Goal: Information Seeking & Learning: Learn about a topic

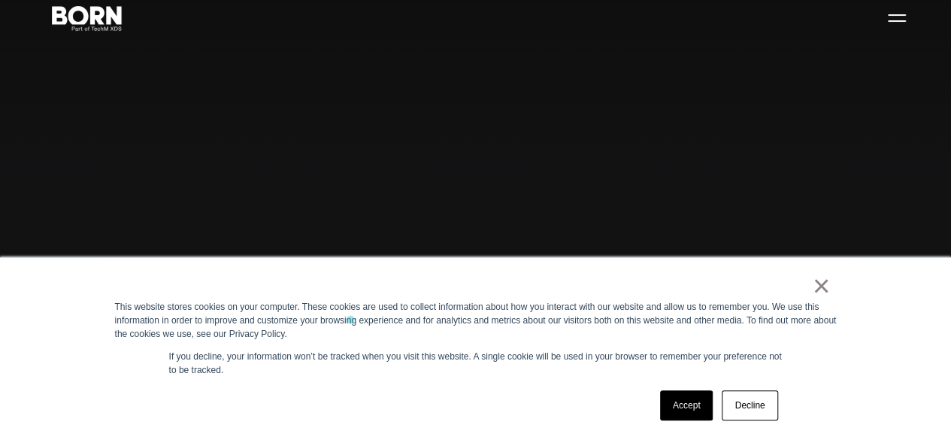
scroll to position [48, 0]
click at [823, 289] on link "×" at bounding box center [821, 286] width 18 height 14
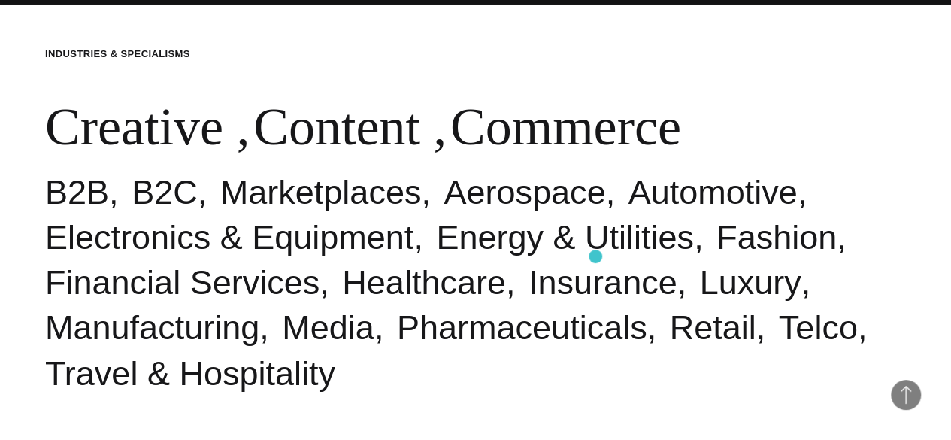
scroll to position [437, 0]
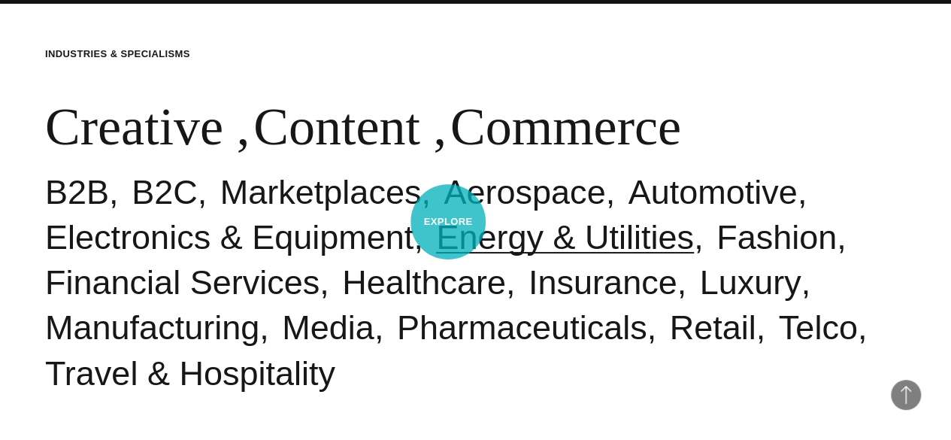
click at [448, 222] on link "Energy & Utilities" at bounding box center [565, 237] width 258 height 38
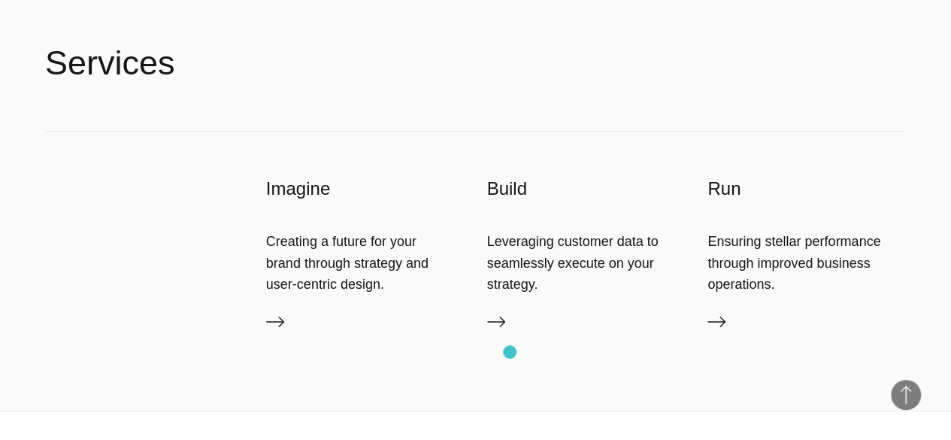
scroll to position [2645, 0]
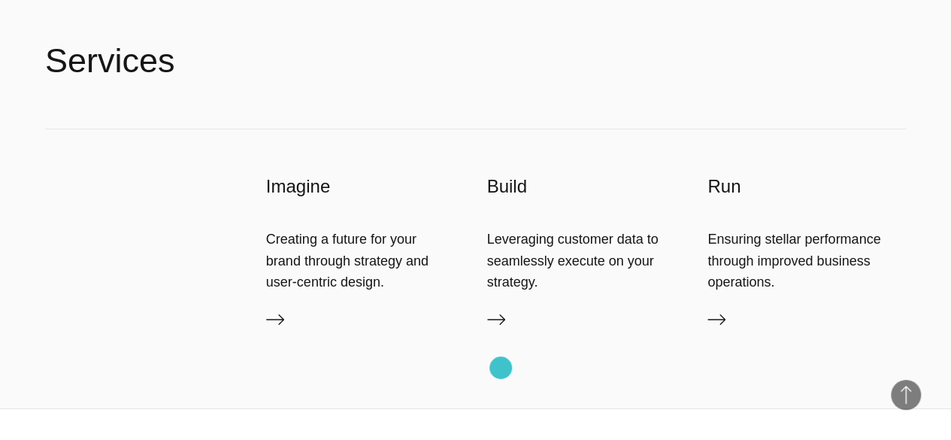
click at [501, 328] on icon at bounding box center [496, 319] width 18 height 18
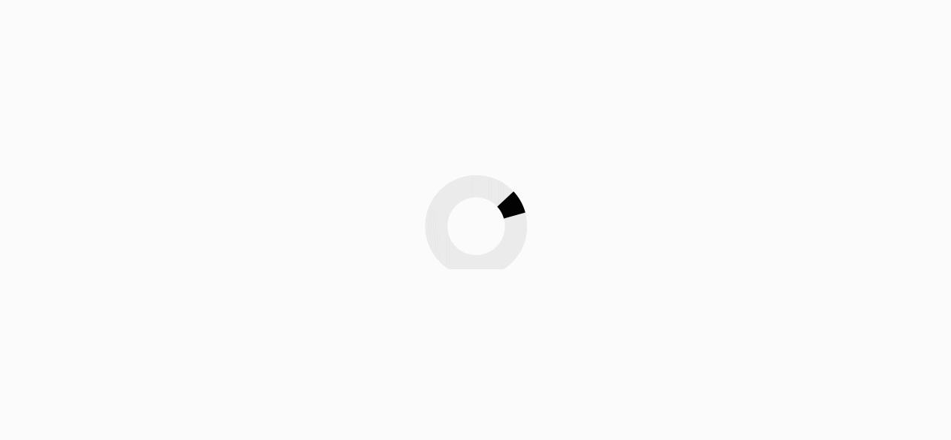
scroll to position [1109, 0]
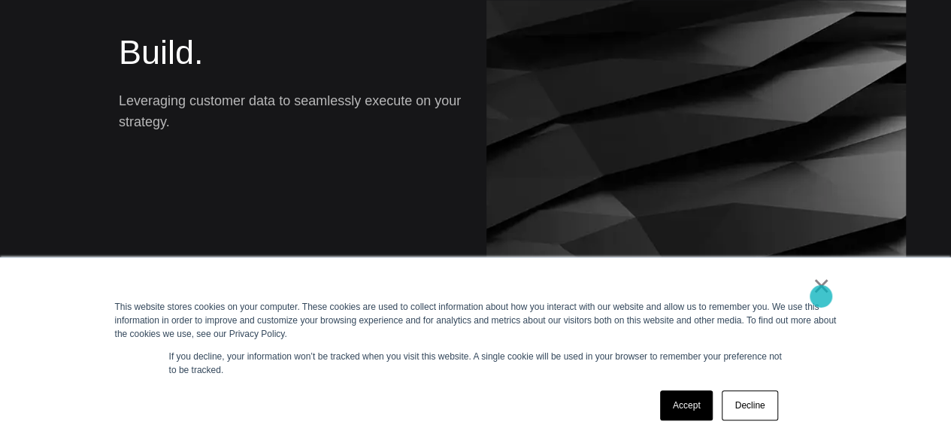
click at [821, 292] on link "×" at bounding box center [821, 286] width 18 height 14
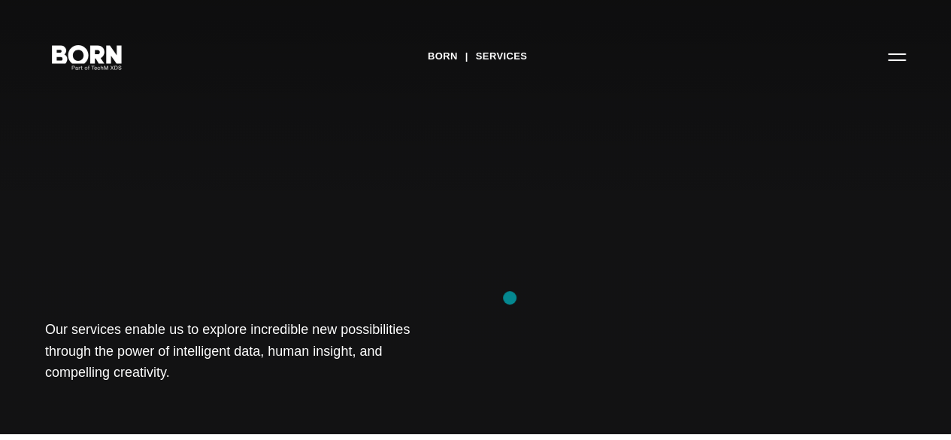
scroll to position [0, 0]
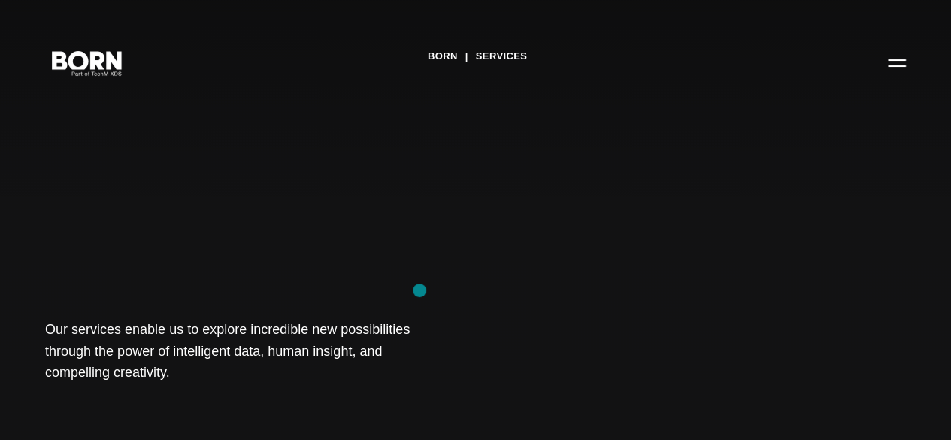
click at [419, 290] on div "BORN Services Our services enable us to explore incredible new possibilities th…" at bounding box center [475, 220] width 951 height 440
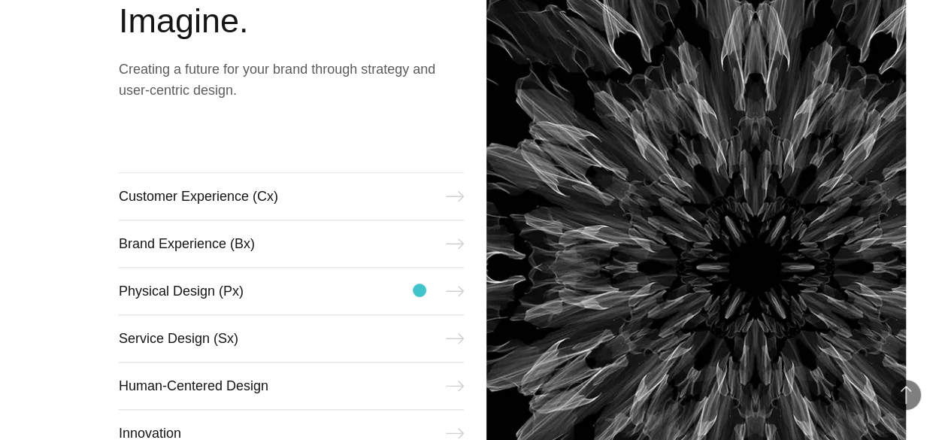
scroll to position [532, 0]
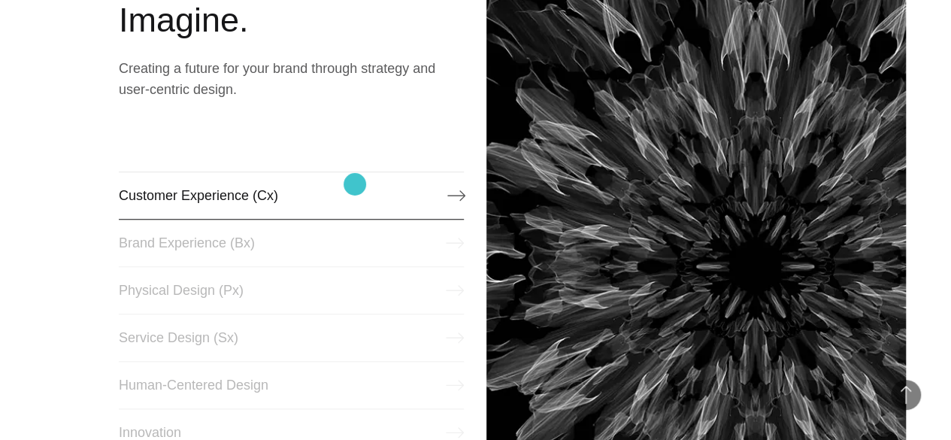
click at [355, 184] on link "Customer Experience (Cx)" at bounding box center [292, 195] width 346 height 48
